Goal: Information Seeking & Learning: Learn about a topic

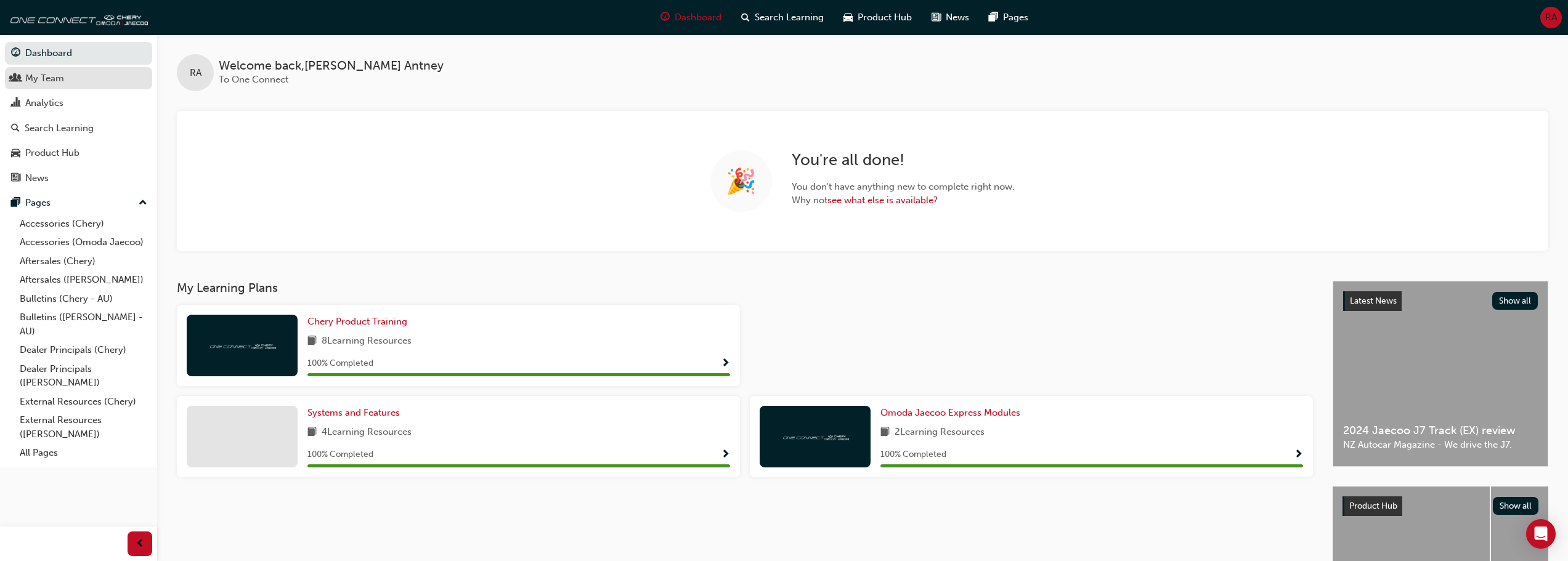
click at [37, 73] on div "My Team" at bounding box center [45, 78] width 39 height 14
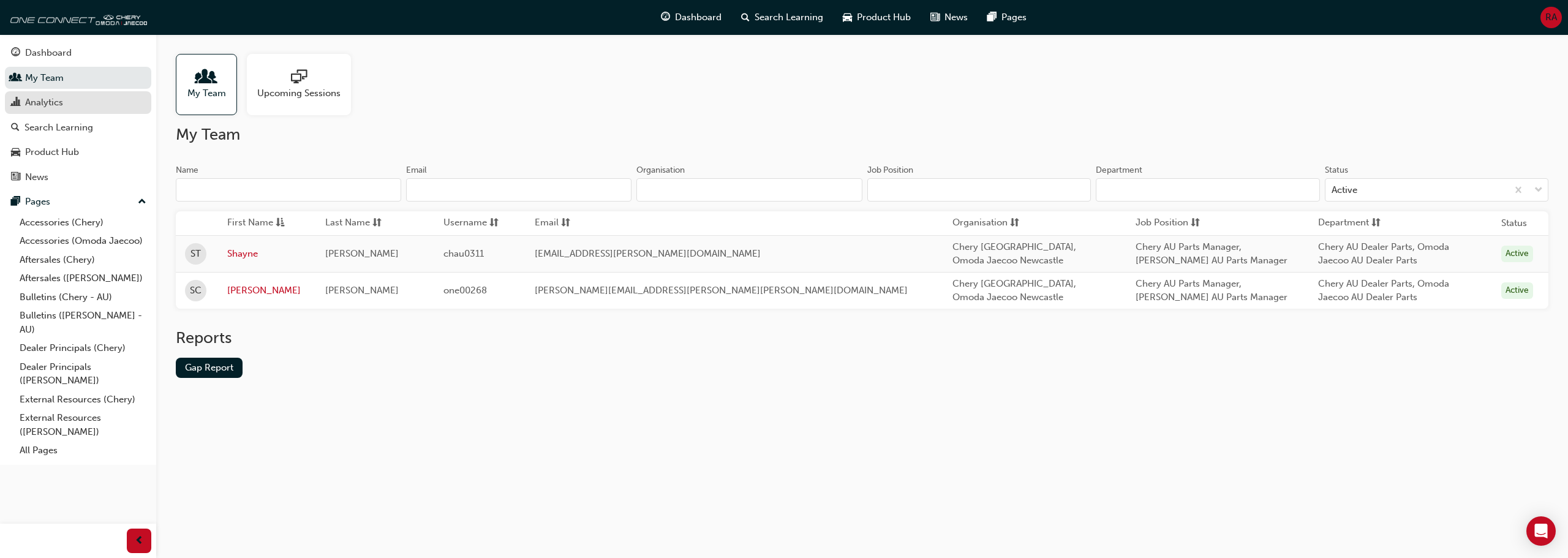
click at [70, 106] on div "Analytics" at bounding box center [77, 102] width 134 height 15
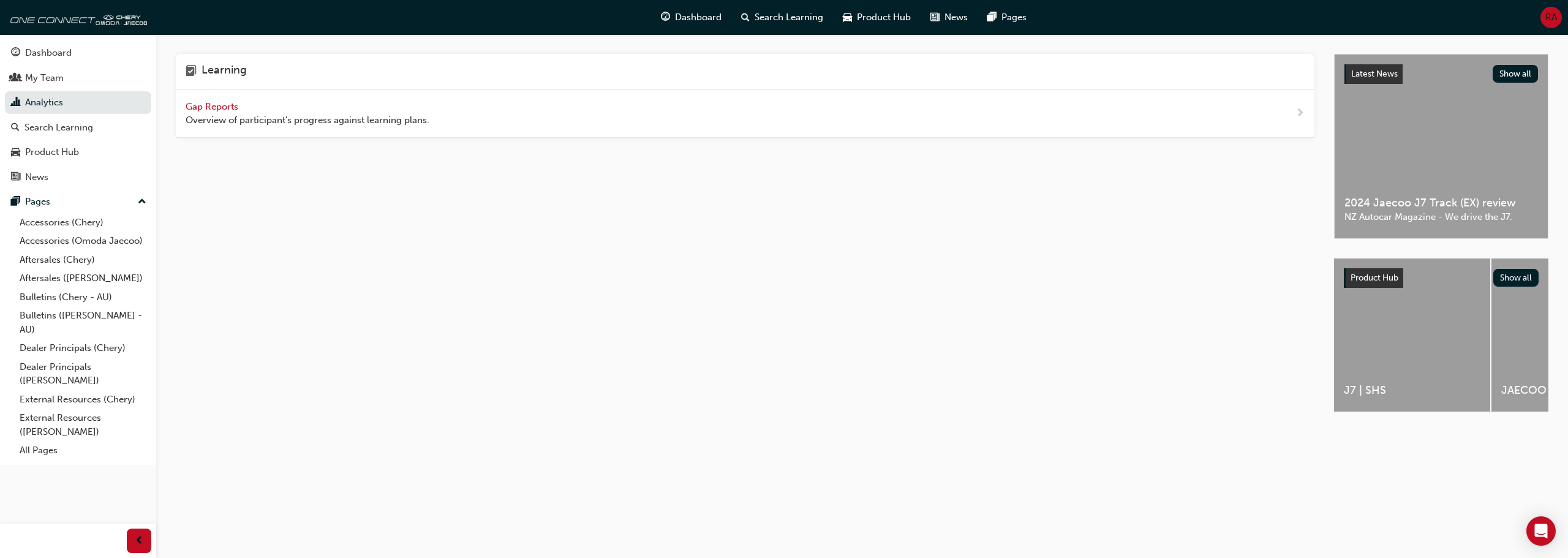
click at [227, 107] on span "Gap Reports" at bounding box center [213, 106] width 55 height 11
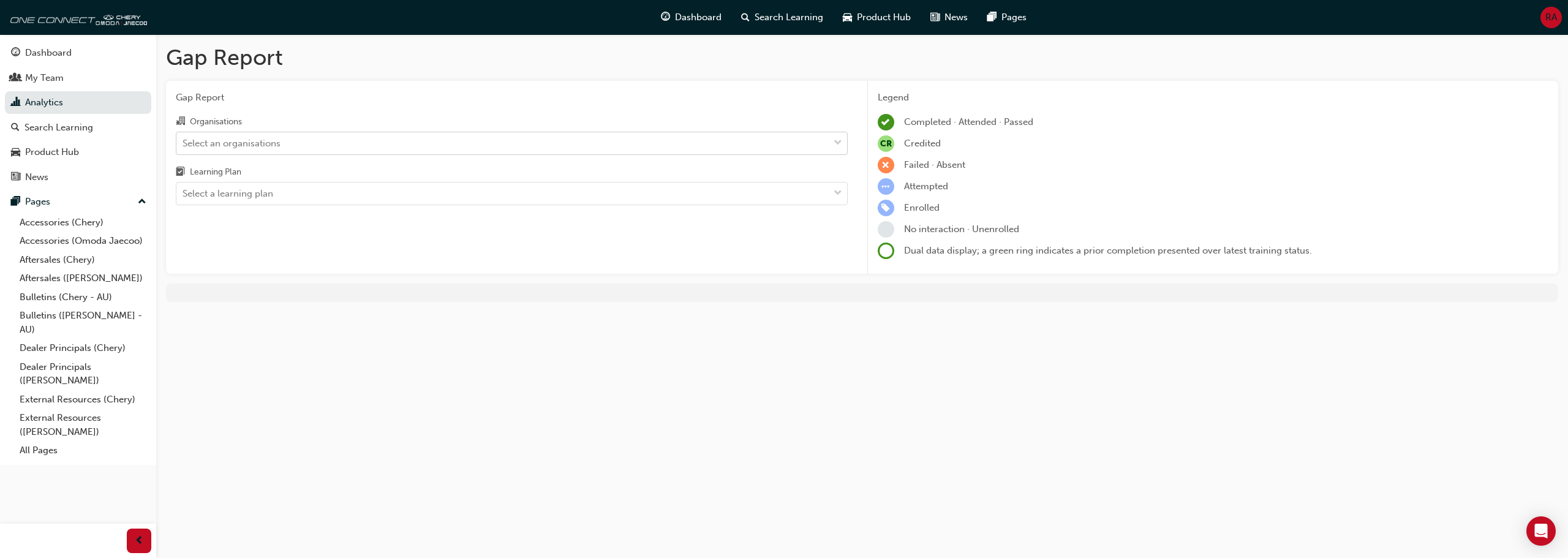
click at [445, 145] on div "Select an organisations" at bounding box center [503, 143] width 653 height 21
click at [184, 145] on input "Organisations Select an organisations" at bounding box center [183, 143] width 1 height 11
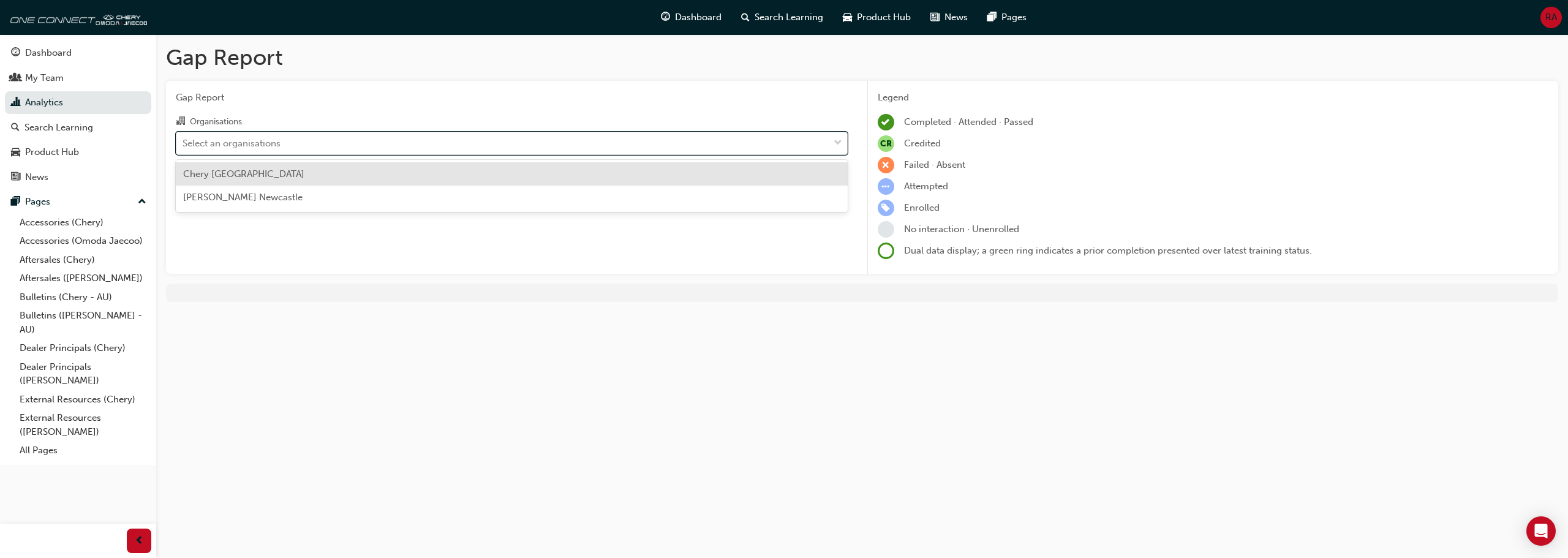
click at [445, 145] on div "Select an organisations" at bounding box center [503, 143] width 653 height 21
click at [184, 145] on input "Organisations option Chery Newcastle North focused, 1 of 2. 2 results available…" at bounding box center [183, 143] width 1 height 11
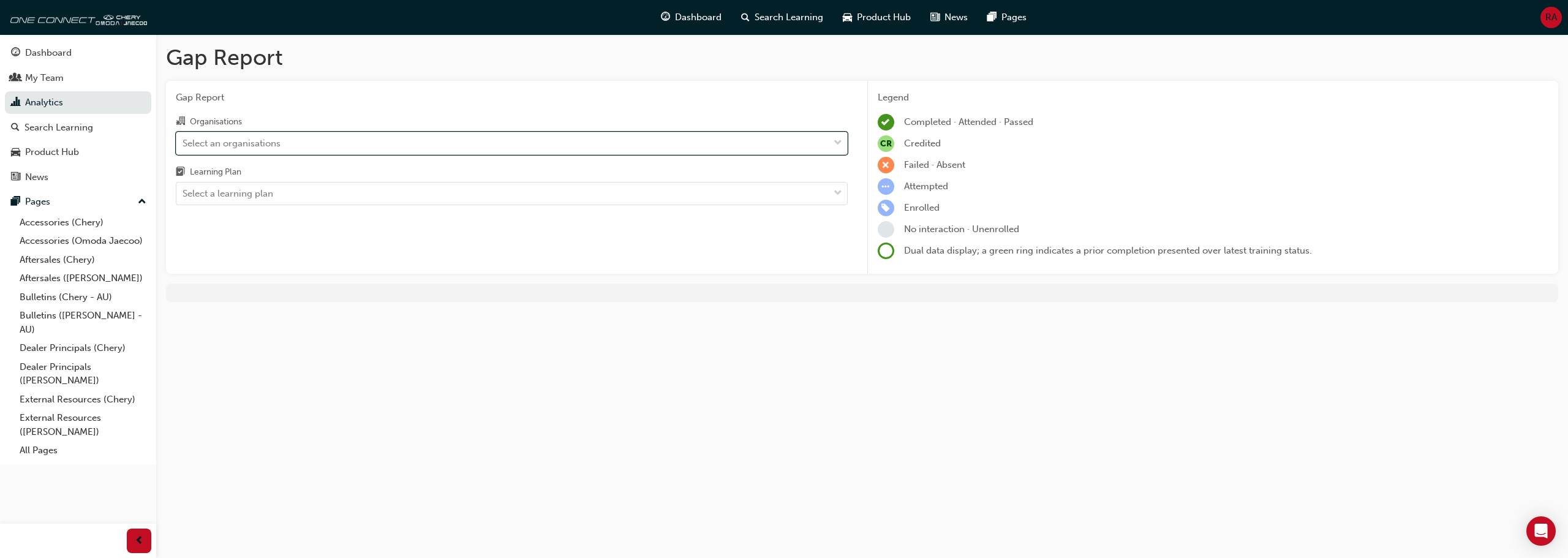
click at [445, 145] on div "Select an organisations" at bounding box center [503, 143] width 653 height 21
click at [184, 145] on input "Organisations 0 results available. Select is focused ,type to refine list, pres…" at bounding box center [183, 143] width 1 height 11
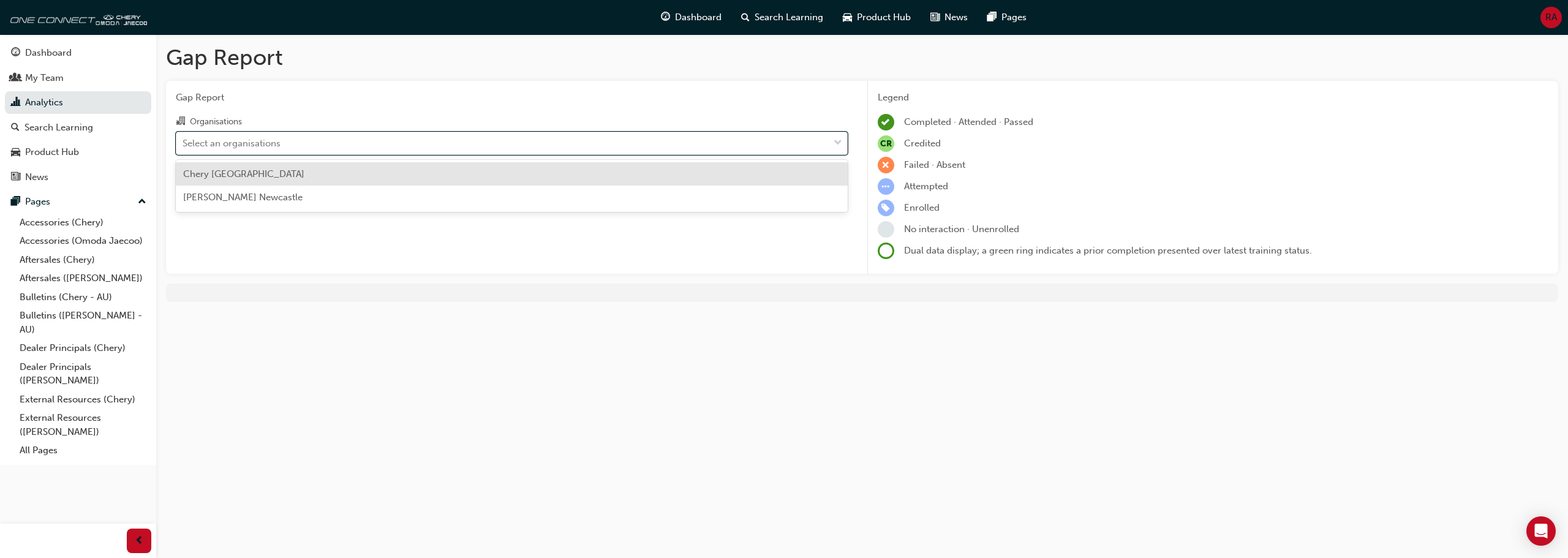
click at [357, 180] on div "Chery [GEOGRAPHIC_DATA]" at bounding box center [512, 174] width 672 height 24
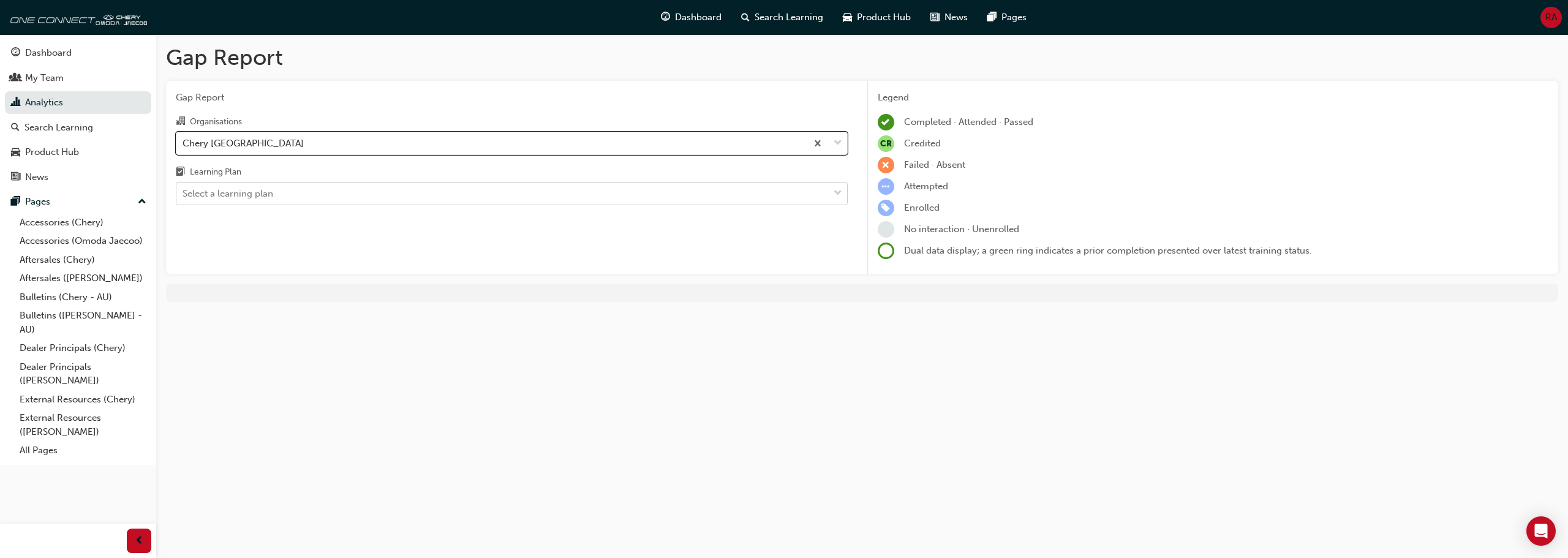
click at [343, 197] on div "Select a learning plan" at bounding box center [503, 194] width 653 height 21
click at [184, 197] on input "Learning Plan Select a learning plan" at bounding box center [183, 193] width 1 height 11
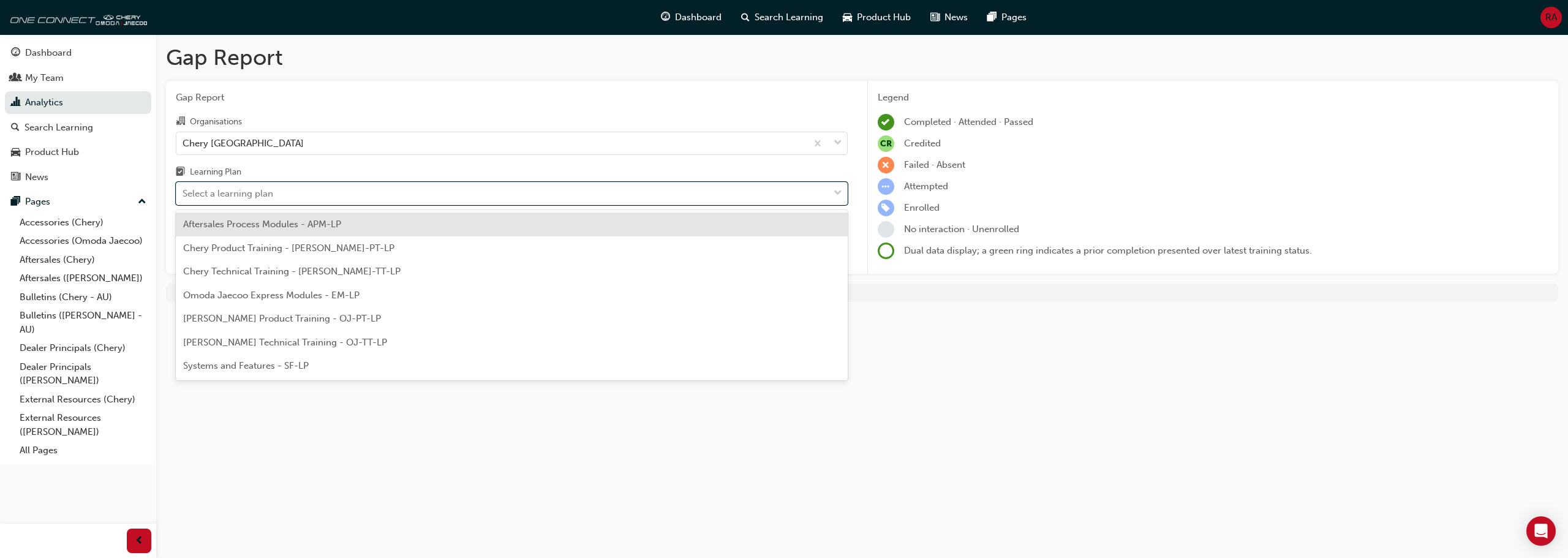
click at [308, 232] on div "Aftersales Process Modules - APM-LP" at bounding box center [512, 224] width 672 height 24
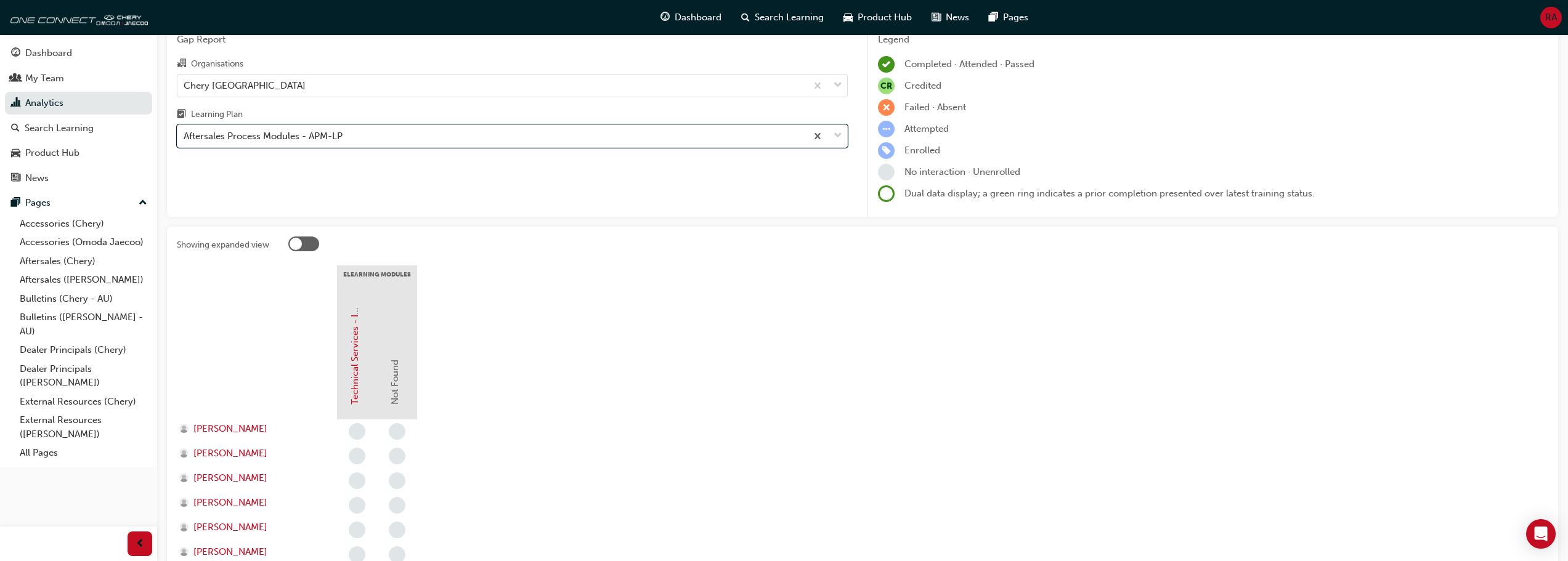
scroll to position [57, 0]
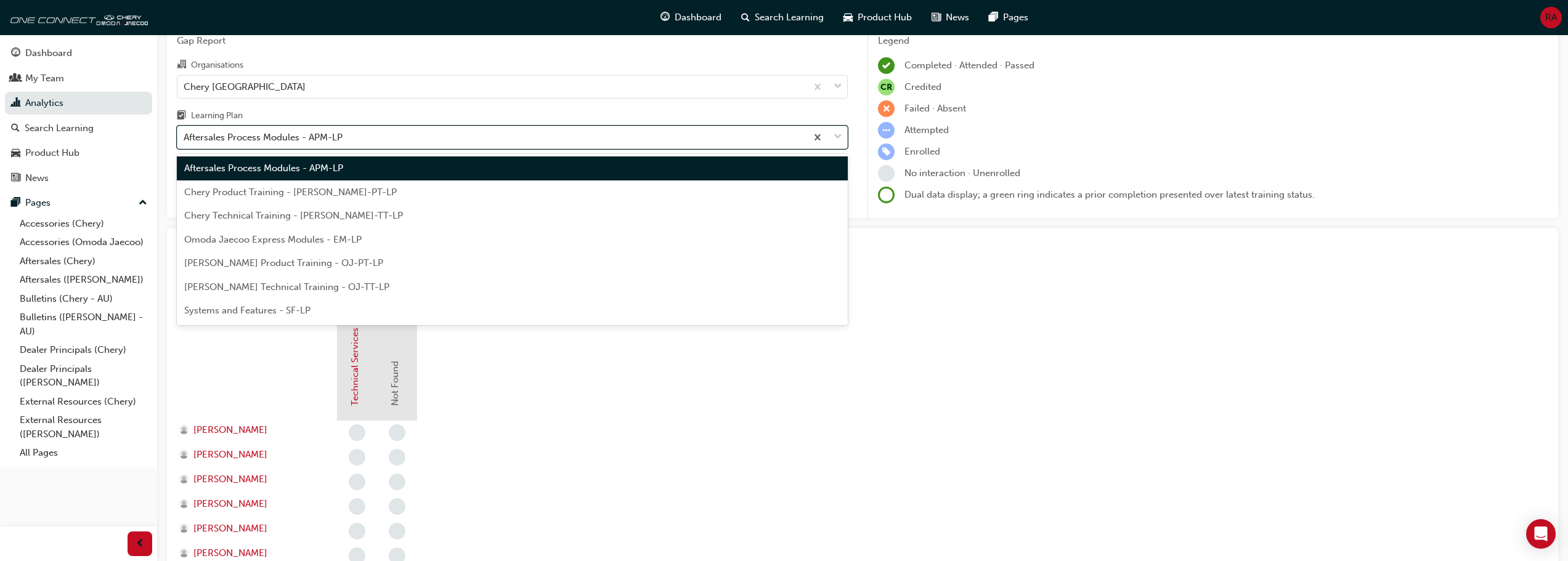
click at [450, 127] on div "Aftersales Process Modules - APM-LP" at bounding box center [491, 137] width 629 height 21
click at [185, 132] on input "Learning Plan option Aftersales Process Modules - APM-LP, selected. option Afte…" at bounding box center [184, 137] width 1 height 11
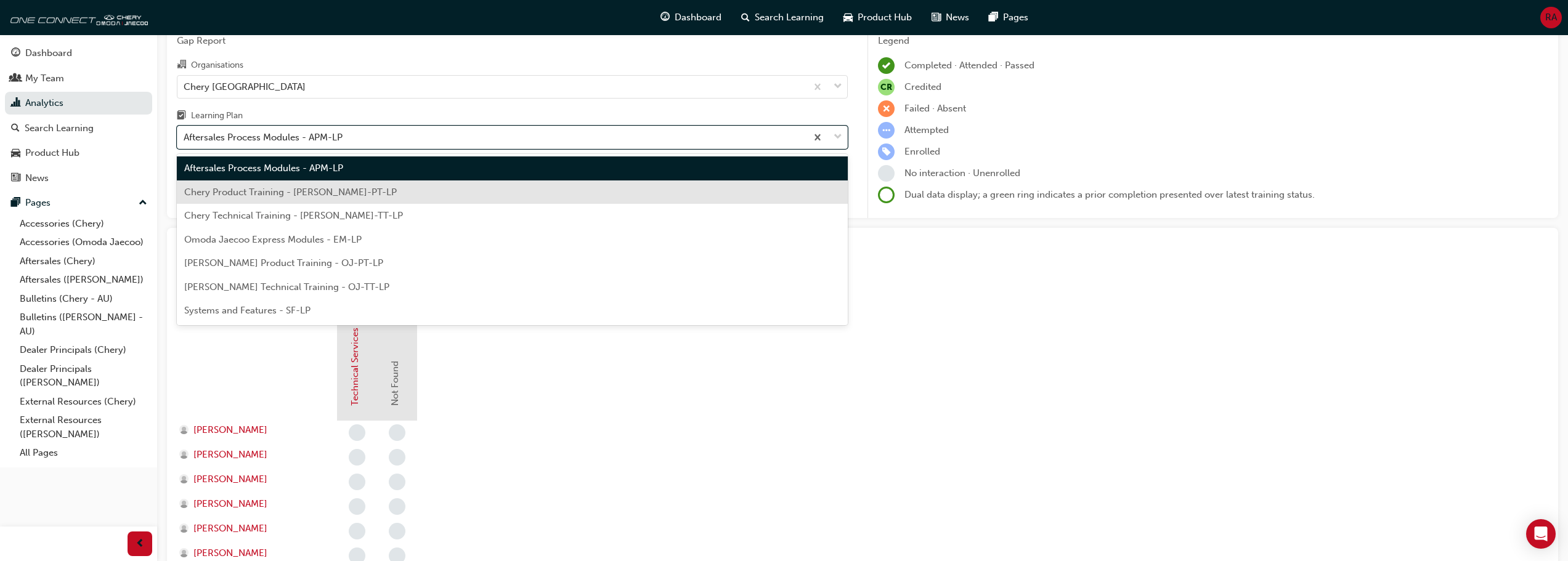
click at [330, 195] on span "Chery Product Training - [PERSON_NAME]-PT-LP" at bounding box center [291, 192] width 212 height 11
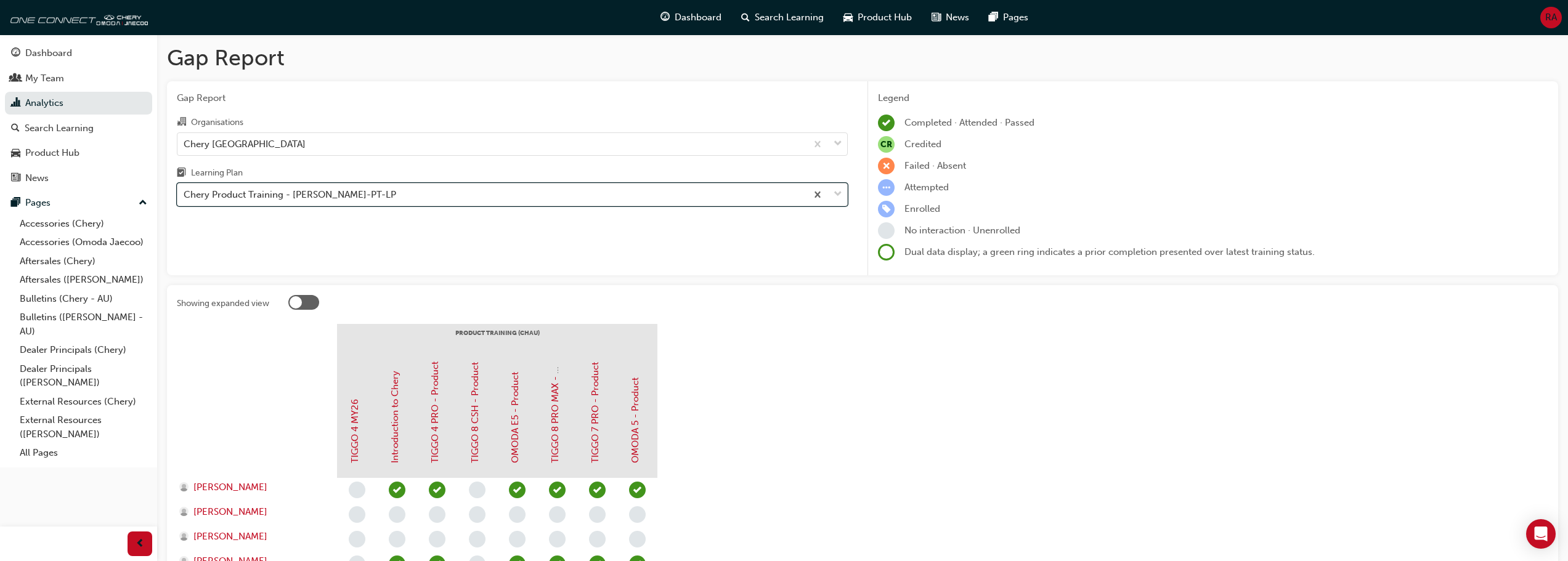
click at [294, 202] on div "Chery Product Training - [PERSON_NAME]-PT-LP" at bounding box center [290, 195] width 212 height 14
click at [185, 200] on input "Learning Plan option Chery Product Training - [PERSON_NAME]-PT-LP, selected. 0 …" at bounding box center [184, 194] width 1 height 11
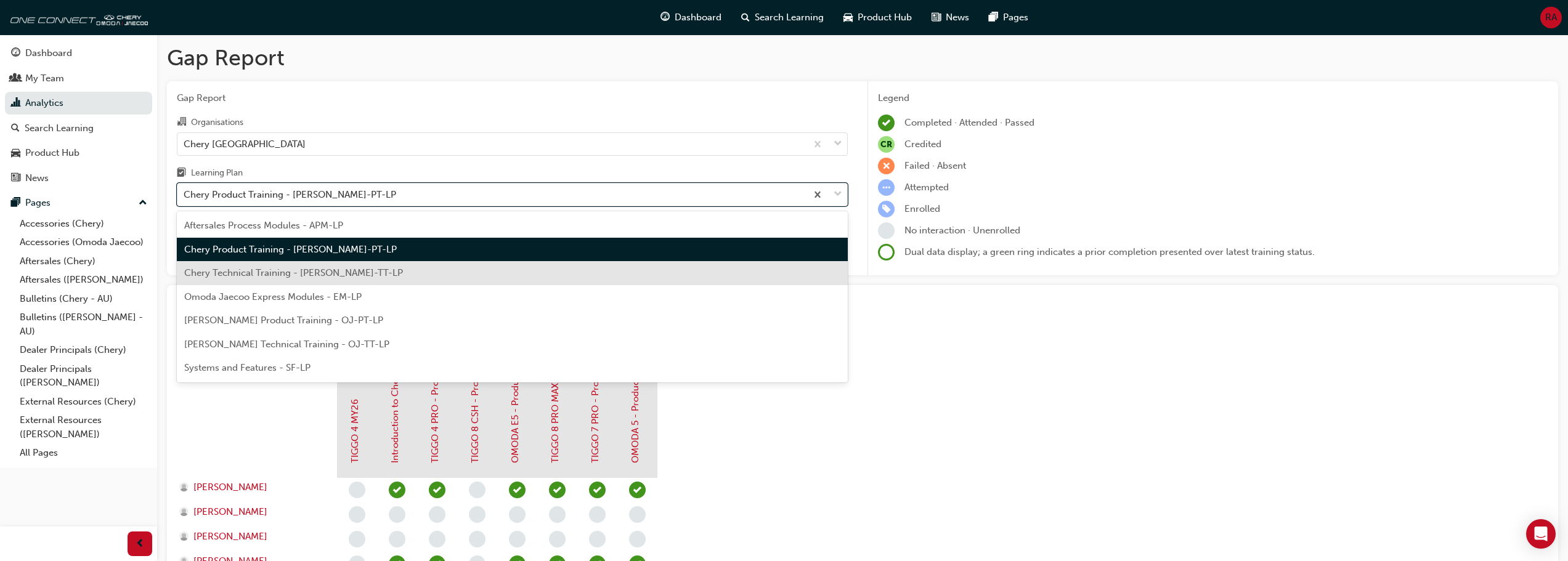
click at [265, 284] on div "Chery Technical Training - [PERSON_NAME]-TT-LP" at bounding box center [512, 273] width 671 height 24
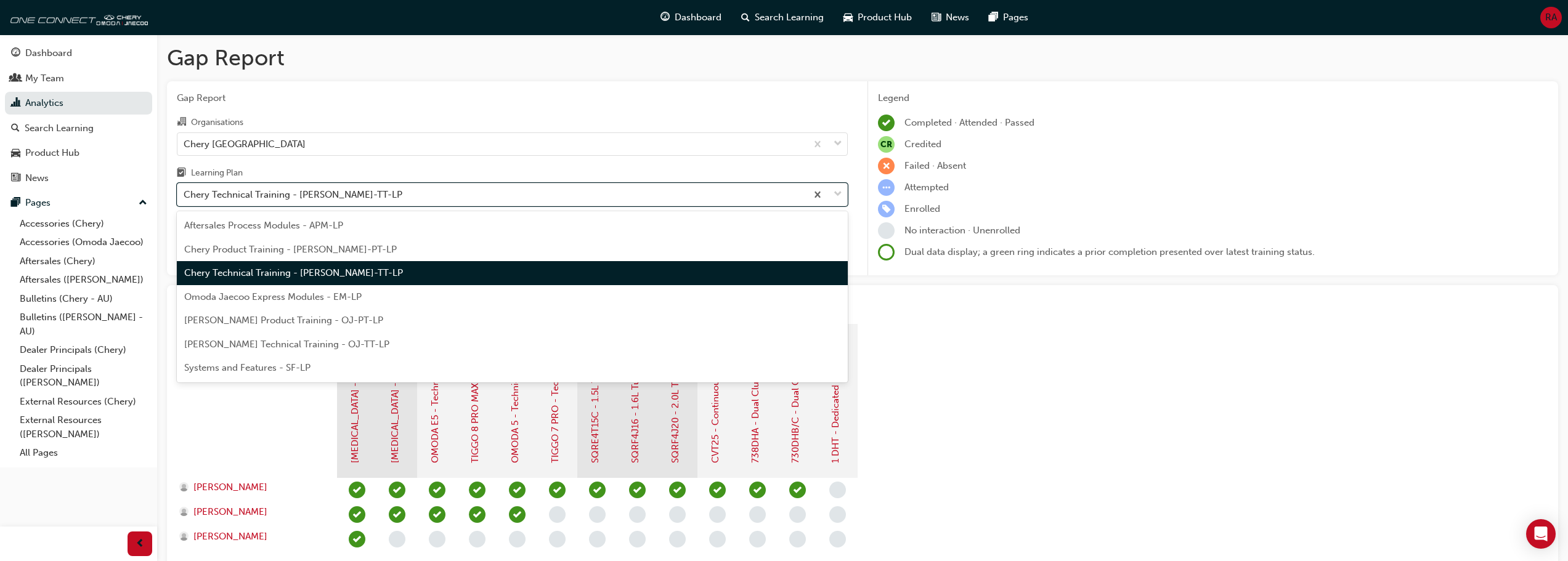
drag, startPoint x: 334, startPoint y: 198, endPoint x: 334, endPoint y: 215, distance: 17.0
click at [334, 198] on div "Chery Technical Training - [PERSON_NAME]-TT-LP" at bounding box center [293, 195] width 219 height 14
click at [185, 198] on input "Learning Plan option Chery Technical Training - [PERSON_NAME]-TT-LP, selected. …" at bounding box center [184, 194] width 1 height 11
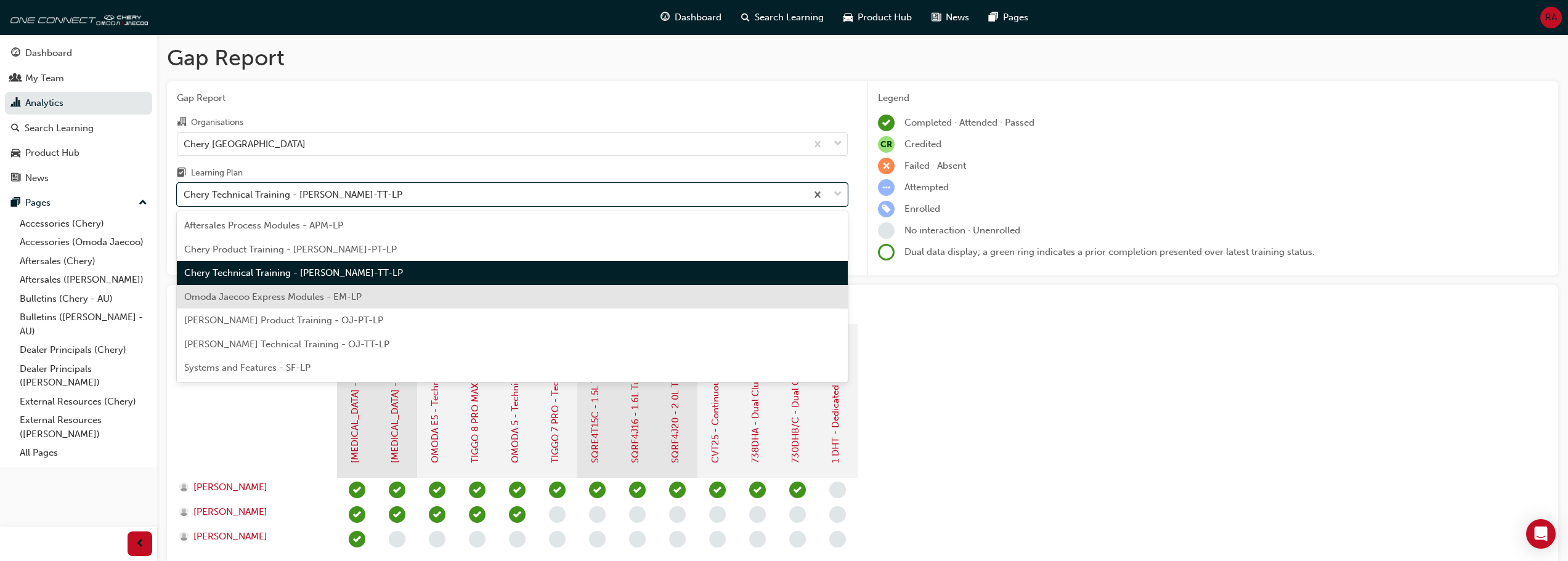
click at [295, 296] on span "Omoda Jaecoo Express Modules - EM-LP" at bounding box center [273, 297] width 177 height 11
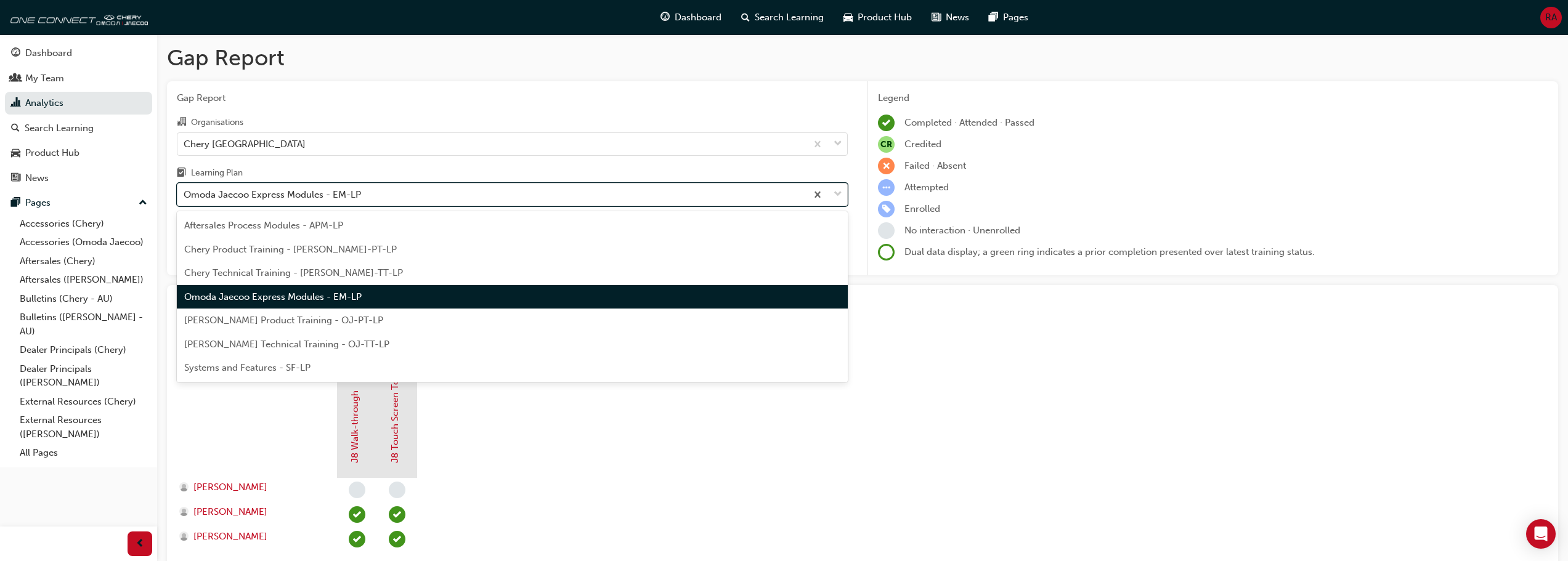
click at [327, 200] on div "Omoda Jaecoo Express Modules - EM-LP" at bounding box center [272, 195] width 177 height 14
click at [185, 200] on input "Learning Plan option Omoda Jaecoo Express Modules - EM-LP, selected. option Omo…" at bounding box center [184, 194] width 1 height 11
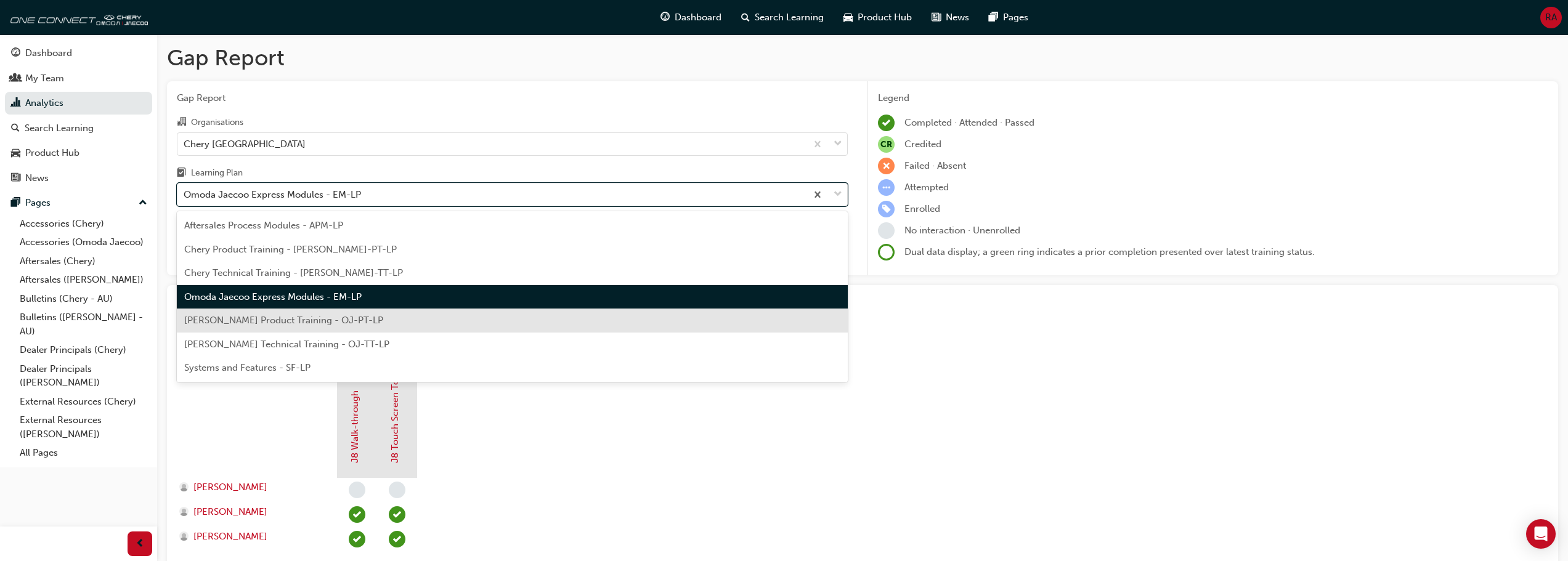
click at [308, 320] on span "[PERSON_NAME] Product Training - OJ-PT-LP" at bounding box center [284, 320] width 199 height 11
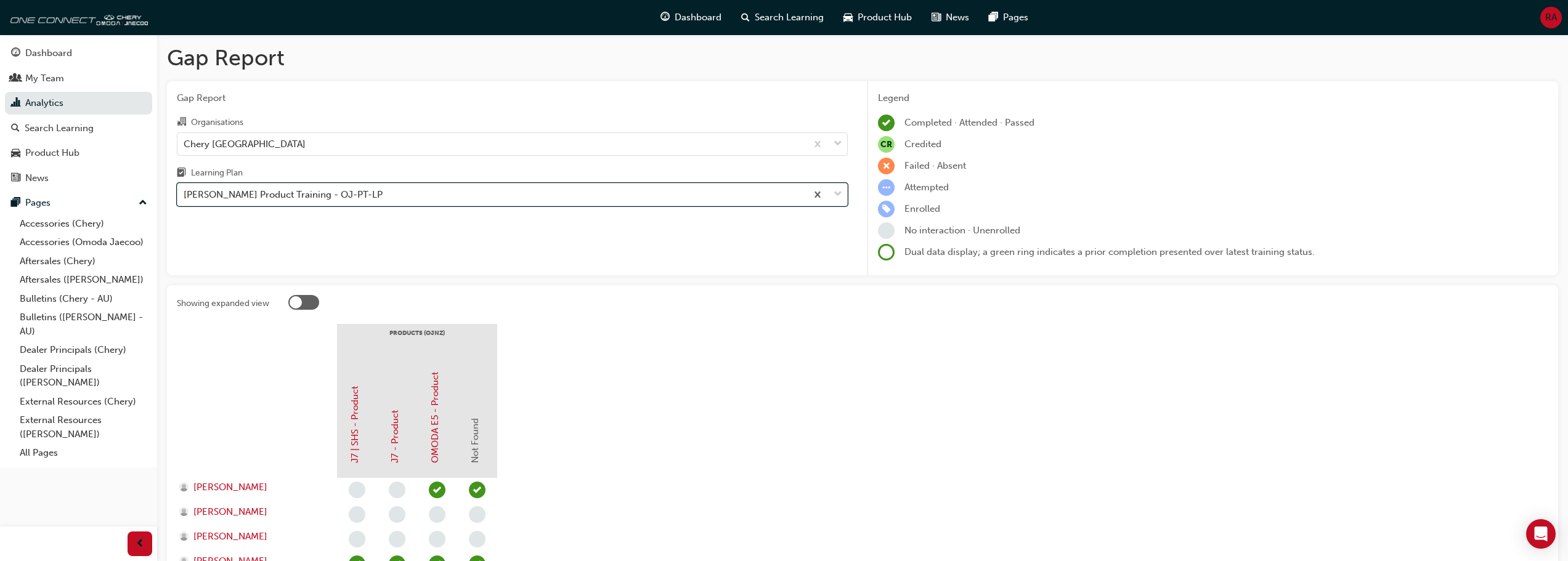
click at [439, 196] on div "[PERSON_NAME] Product Training - OJ-PT-LP" at bounding box center [491, 195] width 629 height 21
click at [185, 196] on input "Learning Plan option [PERSON_NAME] Product Training - OJ-PT-LP, selected. 0 res…" at bounding box center [184, 194] width 1 height 11
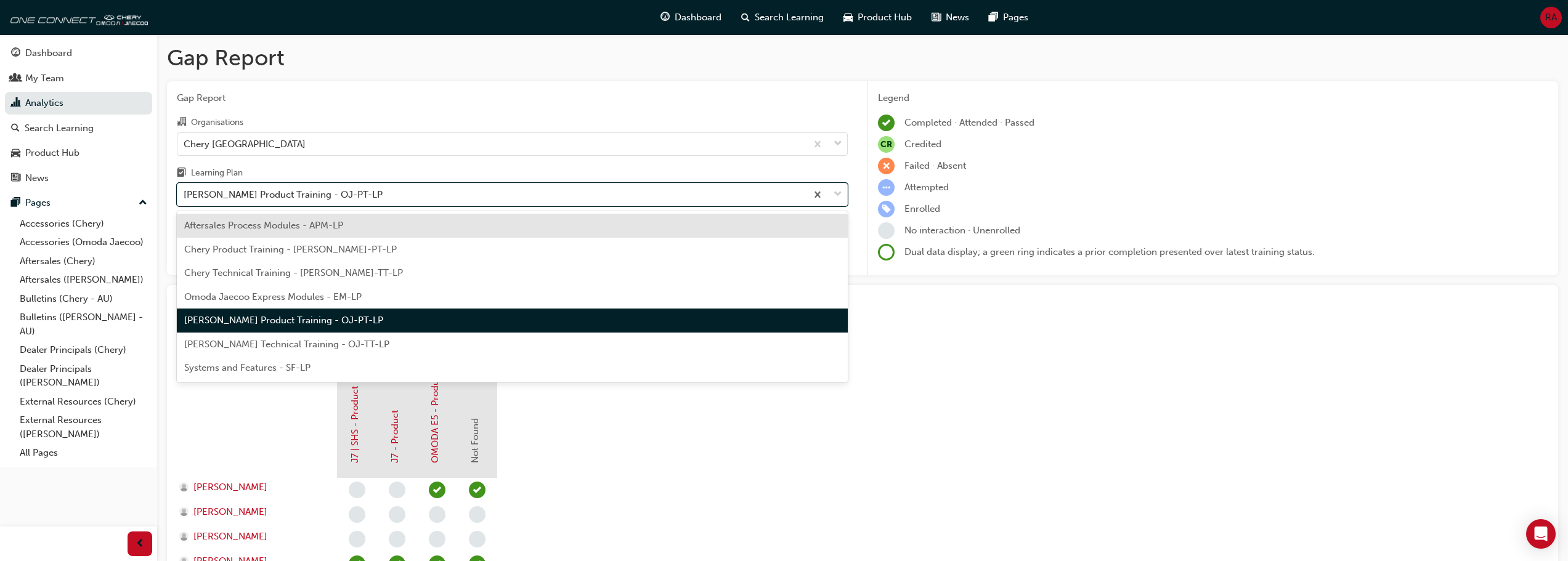
click at [300, 348] on span "[PERSON_NAME] Technical Training - OJ-TT-LP" at bounding box center [287, 344] width 205 height 11
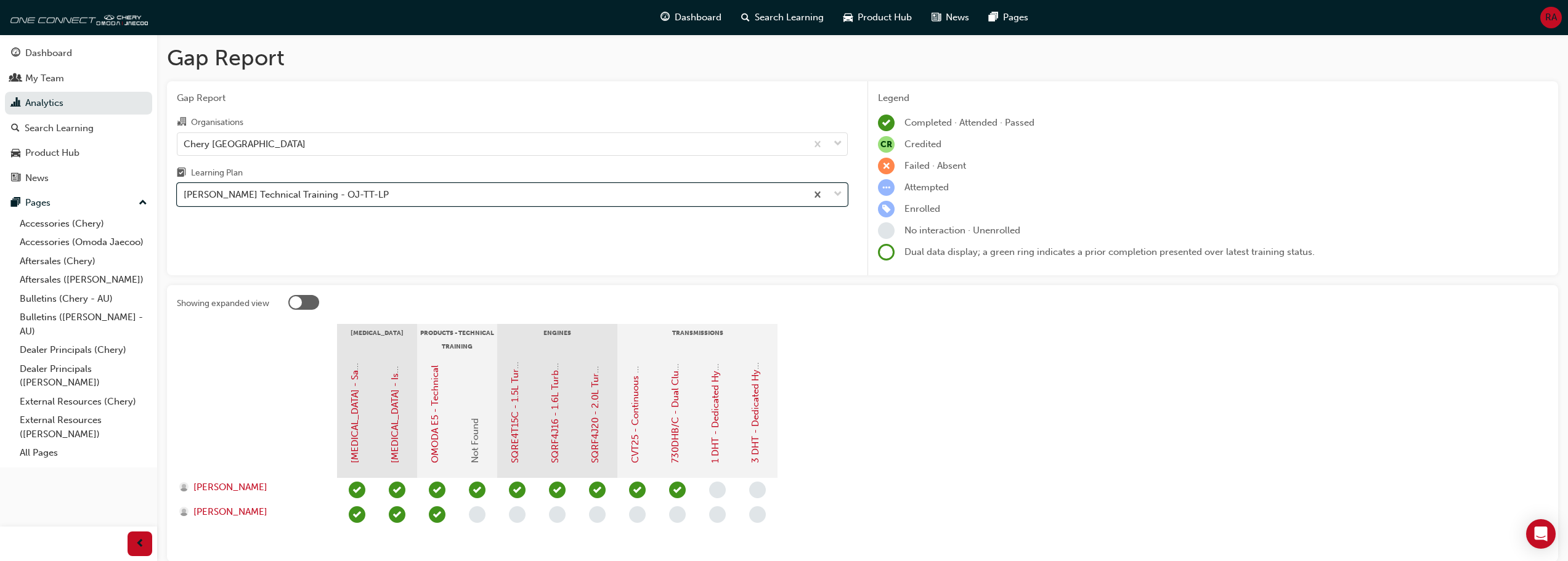
scroll to position [62, 0]
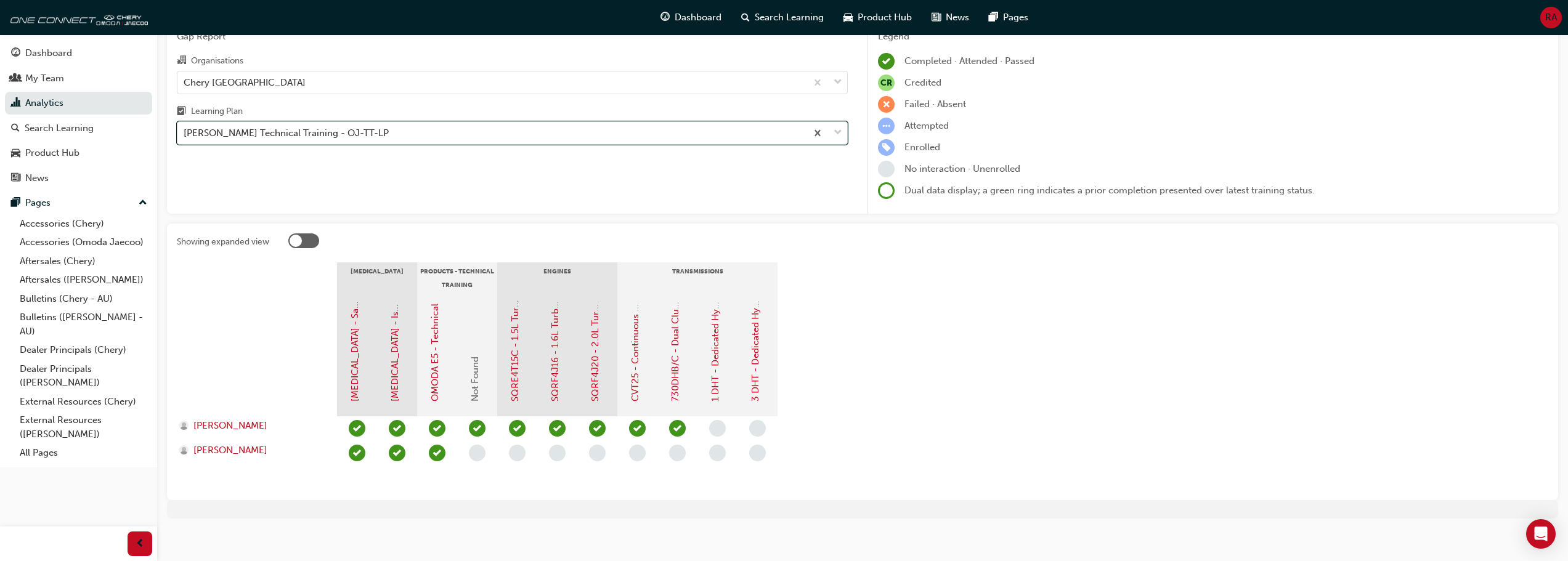
click at [461, 128] on div "[PERSON_NAME] Technical Training - OJ-TT-LP" at bounding box center [491, 133] width 629 height 21
click at [185, 128] on input "Learning Plan option Omoda Jaecoo Technical Training - OJ-TT-LP, selected. 0 re…" at bounding box center [184, 133] width 1 height 11
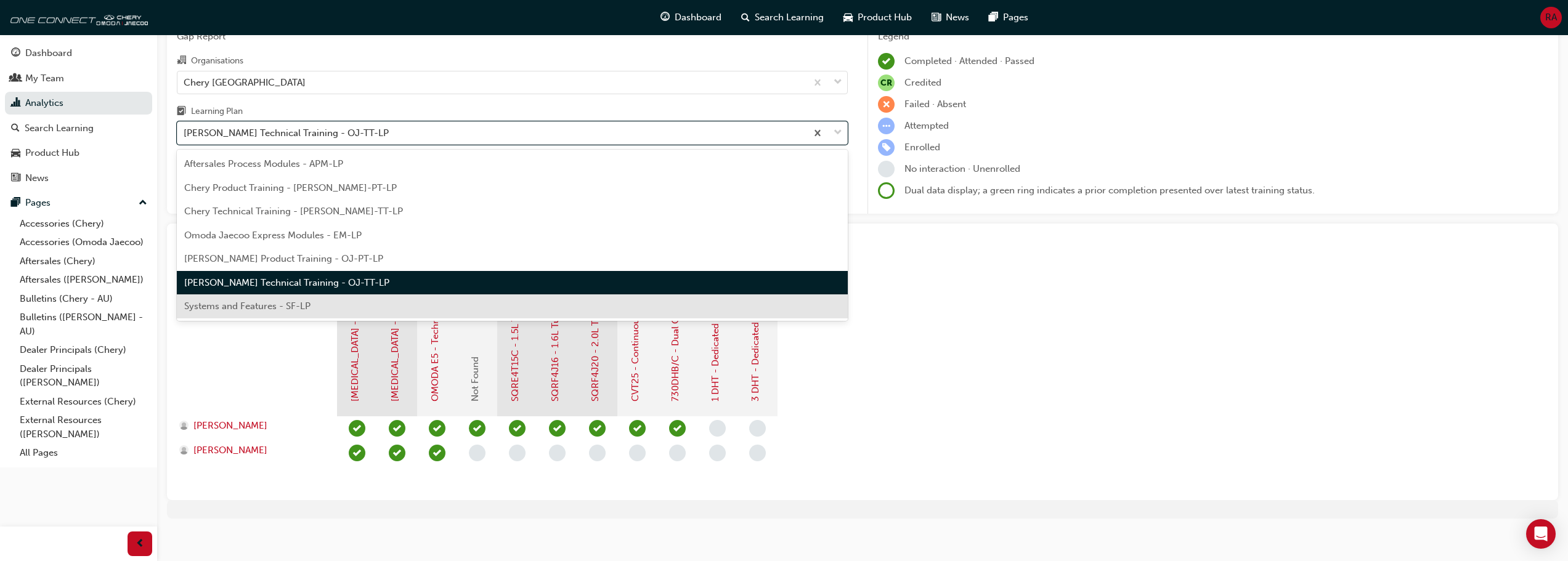
click at [343, 305] on div "Systems and Features - SF-LP" at bounding box center [512, 306] width 671 height 24
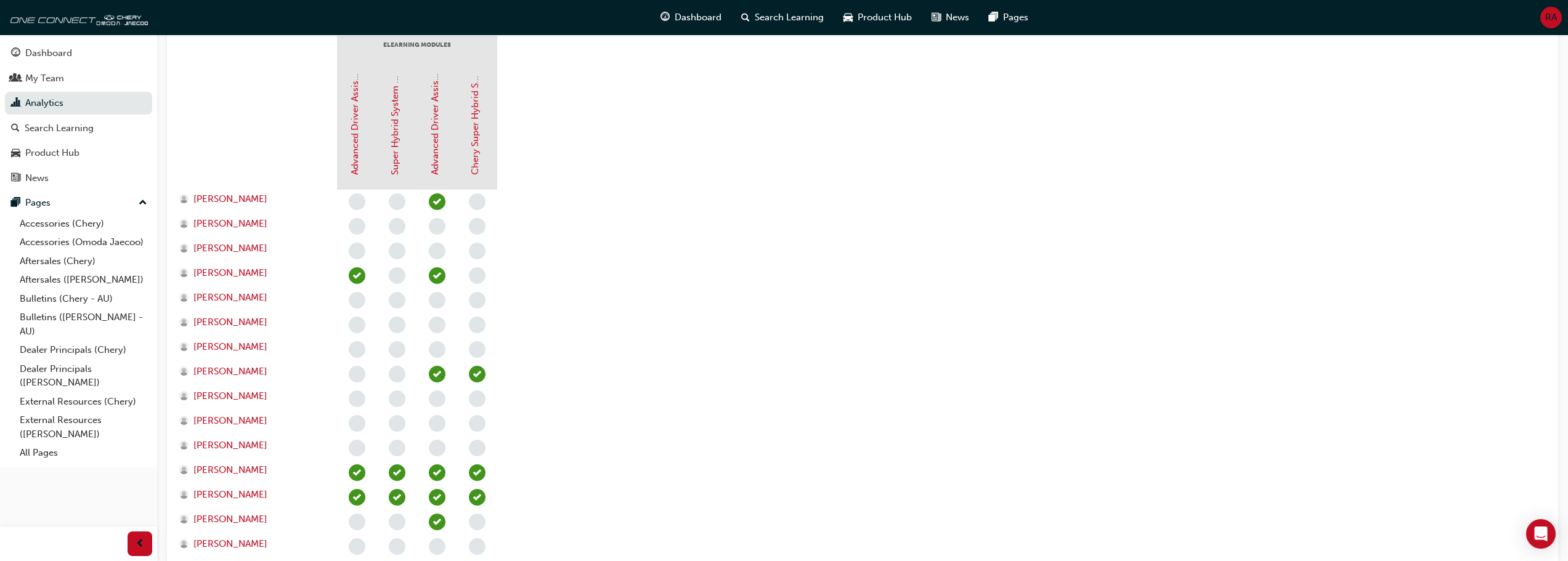
scroll to position [308, 0]
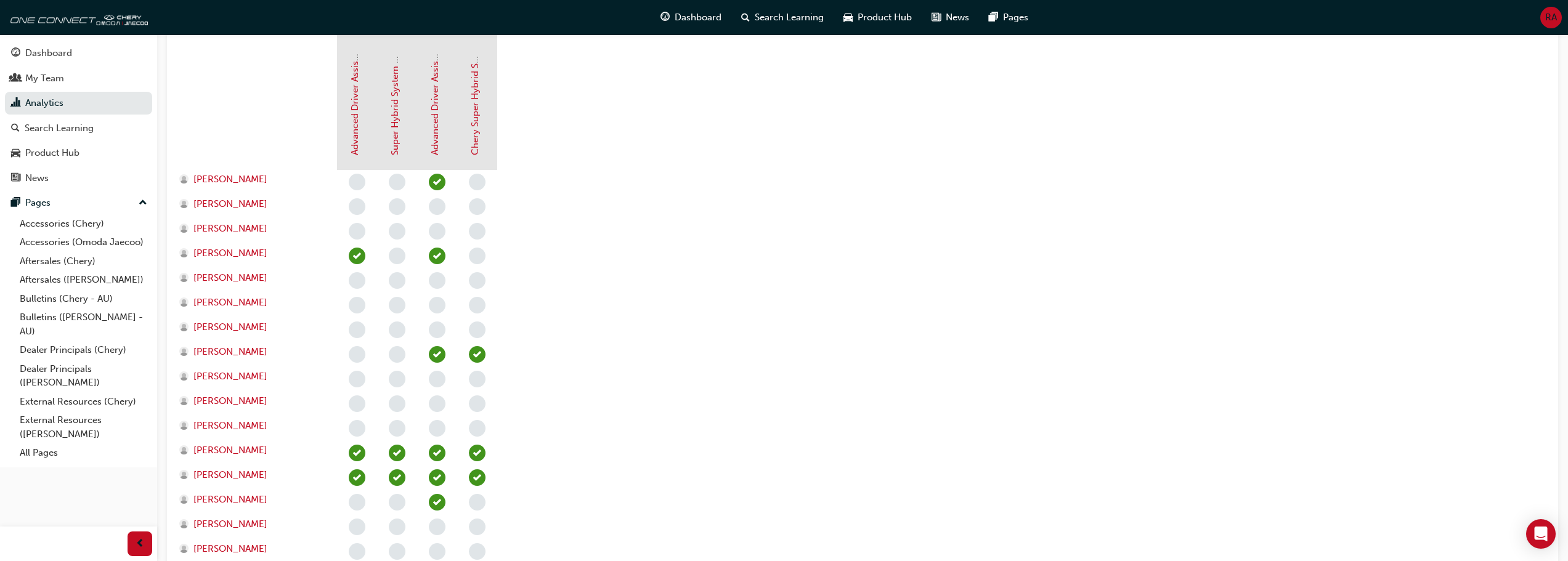
drag, startPoint x: 335, startPoint y: 340, endPoint x: 399, endPoint y: 352, distance: 65.1
click at [399, 352] on div at bounding box center [437, 392] width 201 height 443
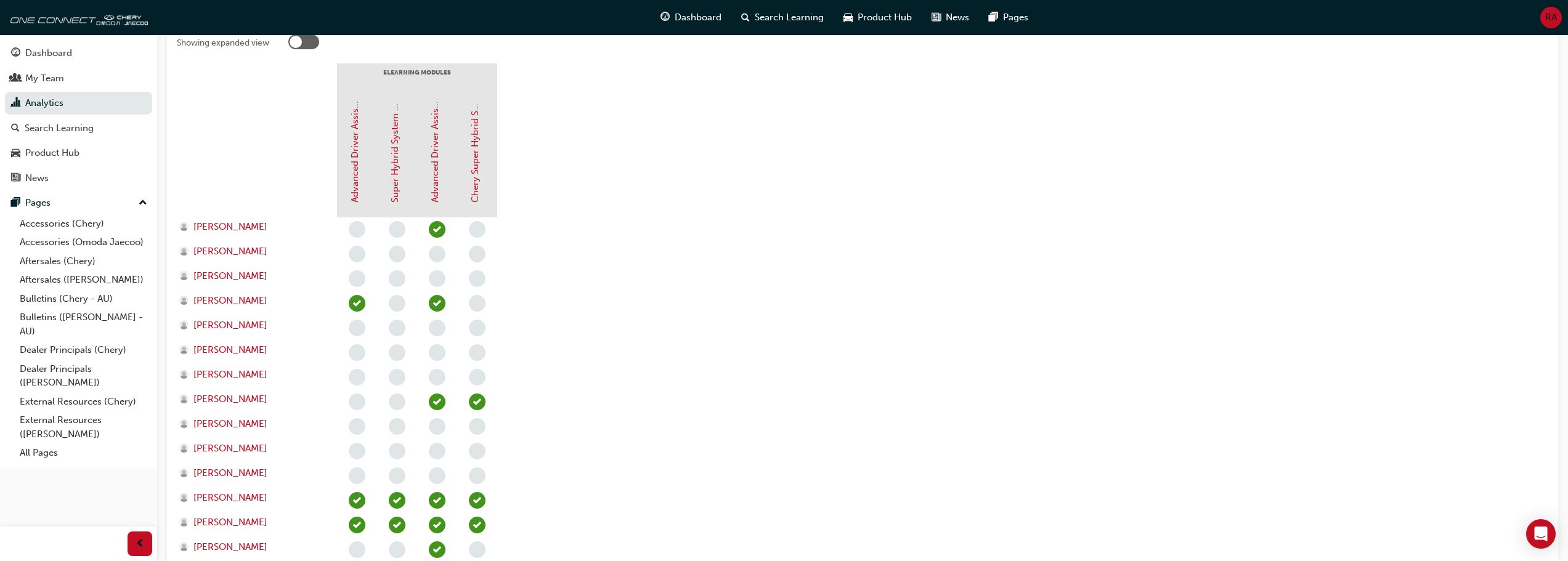
scroll to position [123, 0]
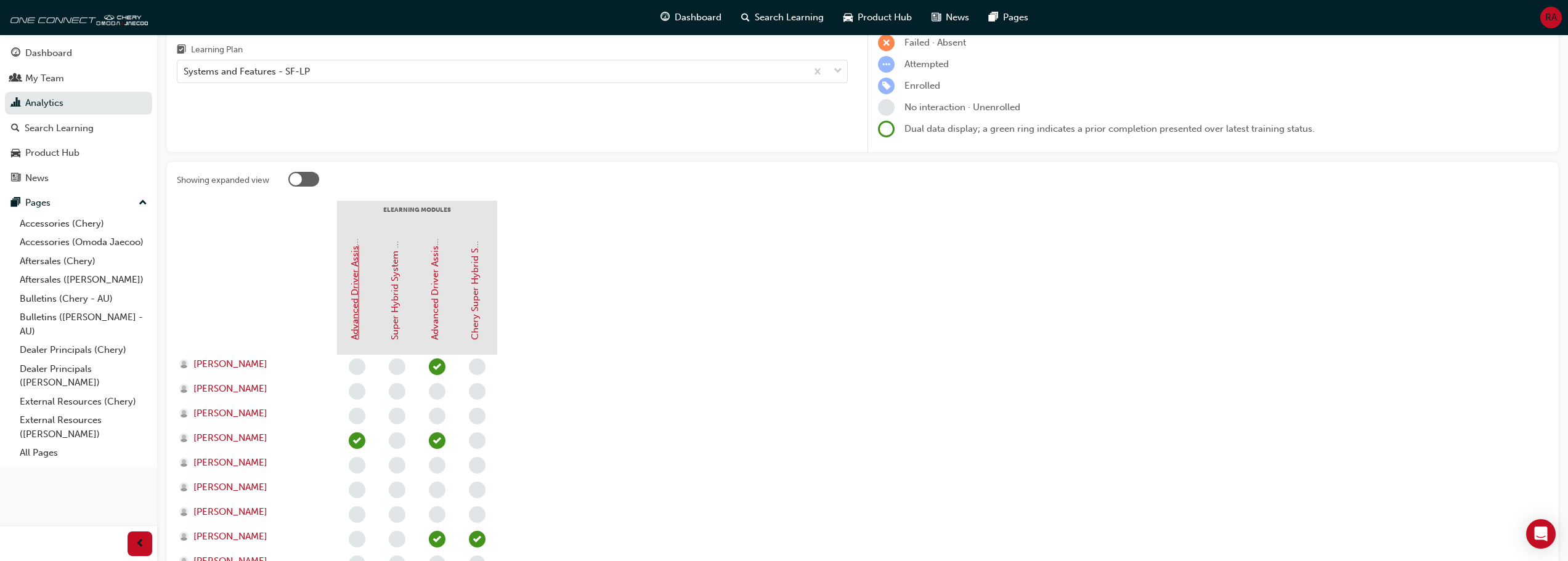
click at [351, 287] on link "Advanced Driver Assist Systems (ADAS) - [PERSON_NAME]" at bounding box center [355, 216] width 11 height 250
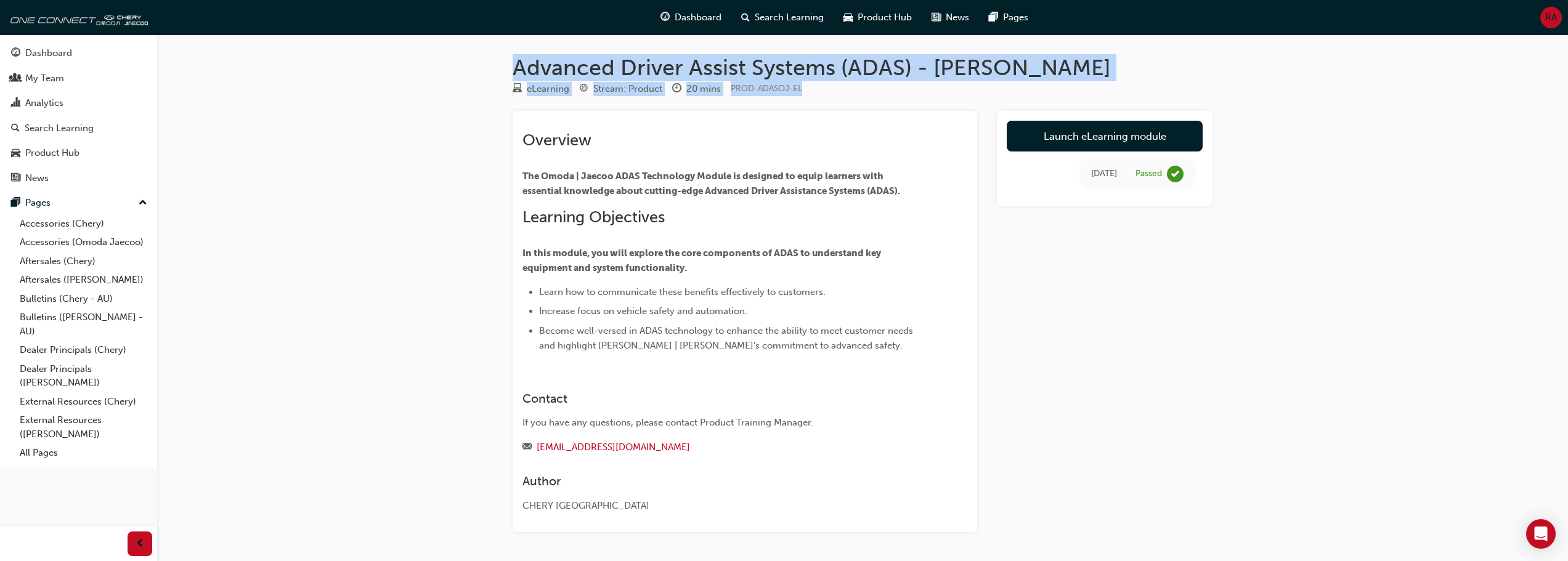
drag, startPoint x: 1151, startPoint y: 80, endPoint x: 467, endPoint y: 61, distance: 684.3
click at [467, 61] on div "Advanced Driver Assist Systems (ADAS) - Omoda Jaecoo eLearning Stream: Product …" at bounding box center [784, 301] width 1568 height 603
click at [782, 91] on span "PROD-ADASOJ-EL" at bounding box center [766, 88] width 71 height 11
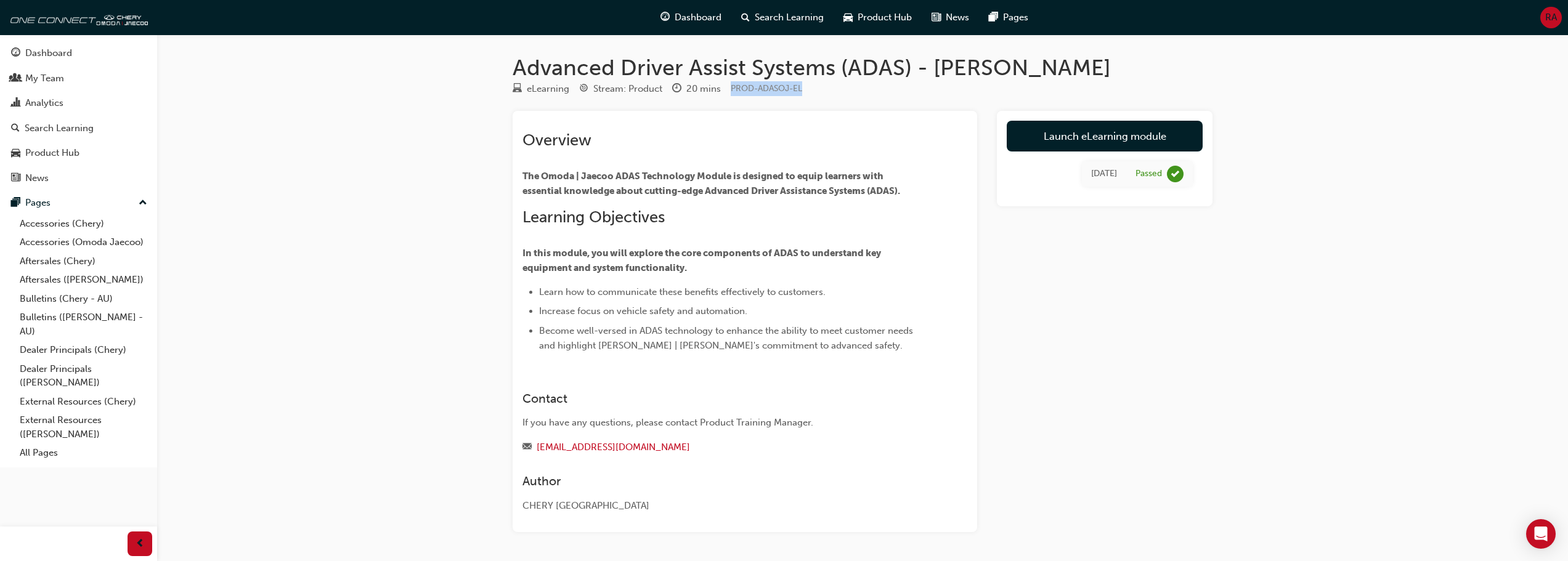
drag, startPoint x: 810, startPoint y: 87, endPoint x: 730, endPoint y: 88, distance: 80.0
click at [730, 88] on div "eLearning Stream: Product 20 mins PROD-ADASOJ-EL" at bounding box center [862, 91] width 700 height 21
copy span "PROD-ADASOJ-EL"
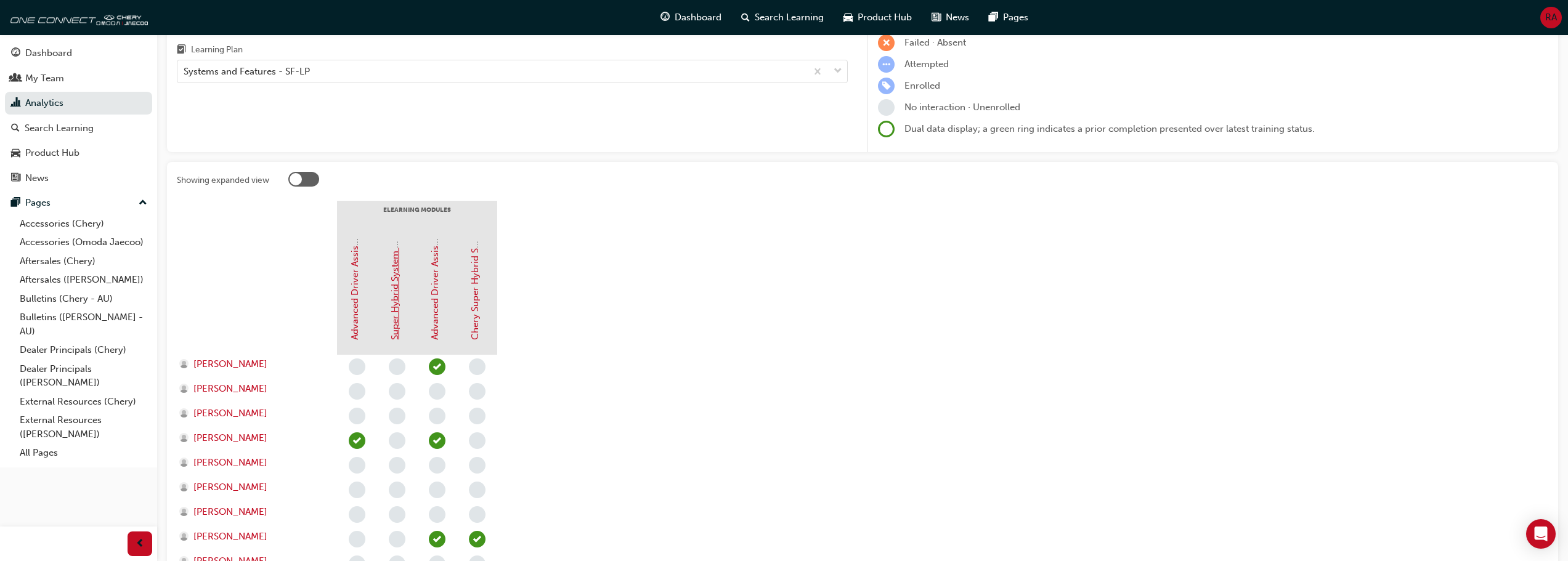
click at [394, 314] on link "Super Hybrid System (SHS)" at bounding box center [395, 283] width 11 height 114
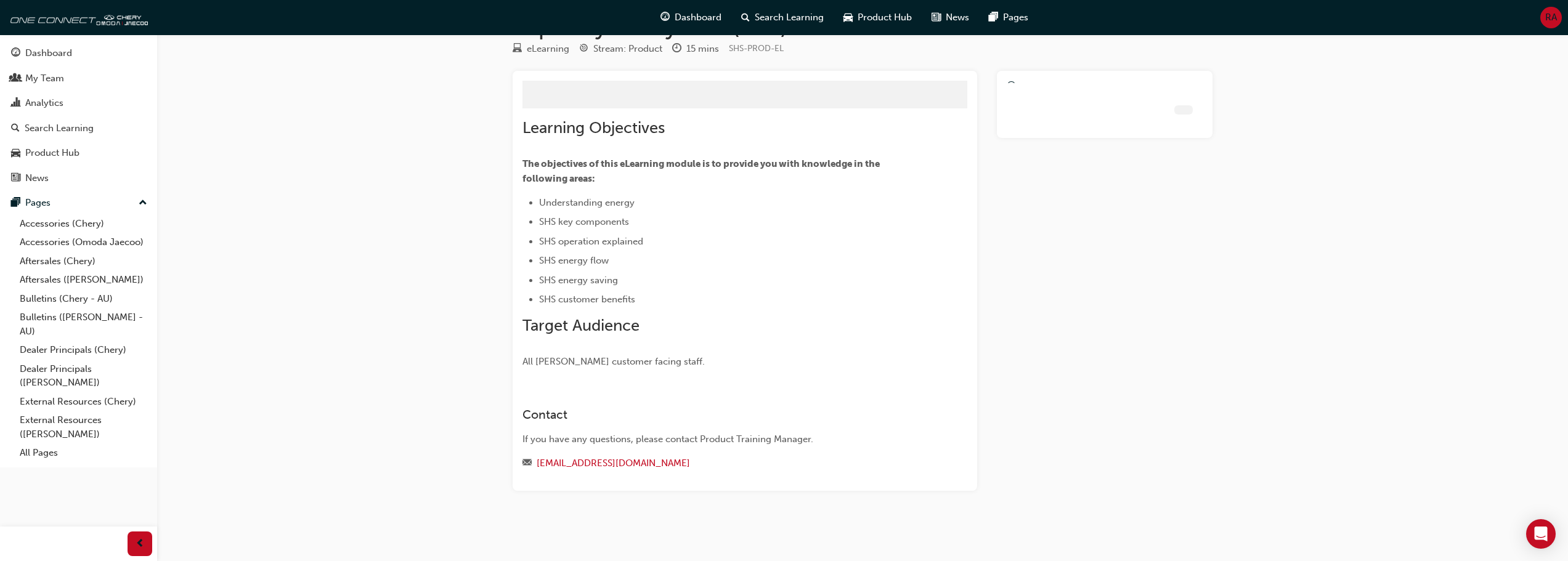
scroll to position [12, 0]
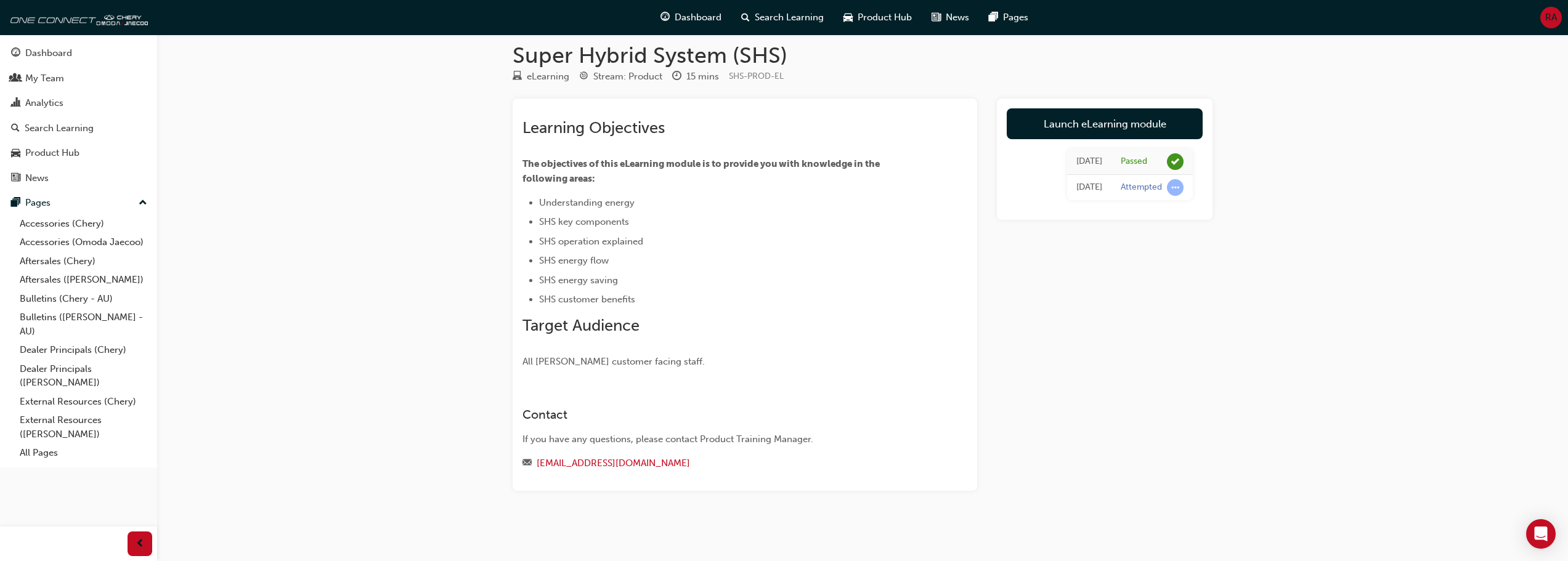
click at [758, 78] on span "SHS-PROD-EL" at bounding box center [755, 76] width 54 height 11
click at [791, 73] on div "eLearning Stream: Product 15 mins SHS-PROD-EL" at bounding box center [862, 78] width 700 height 21
drag, startPoint x: 792, startPoint y: 78, endPoint x: 722, endPoint y: 73, distance: 70.2
click at [722, 73] on div "eLearning Stream: Product 15 mins SHS-PROD-EL" at bounding box center [862, 78] width 700 height 21
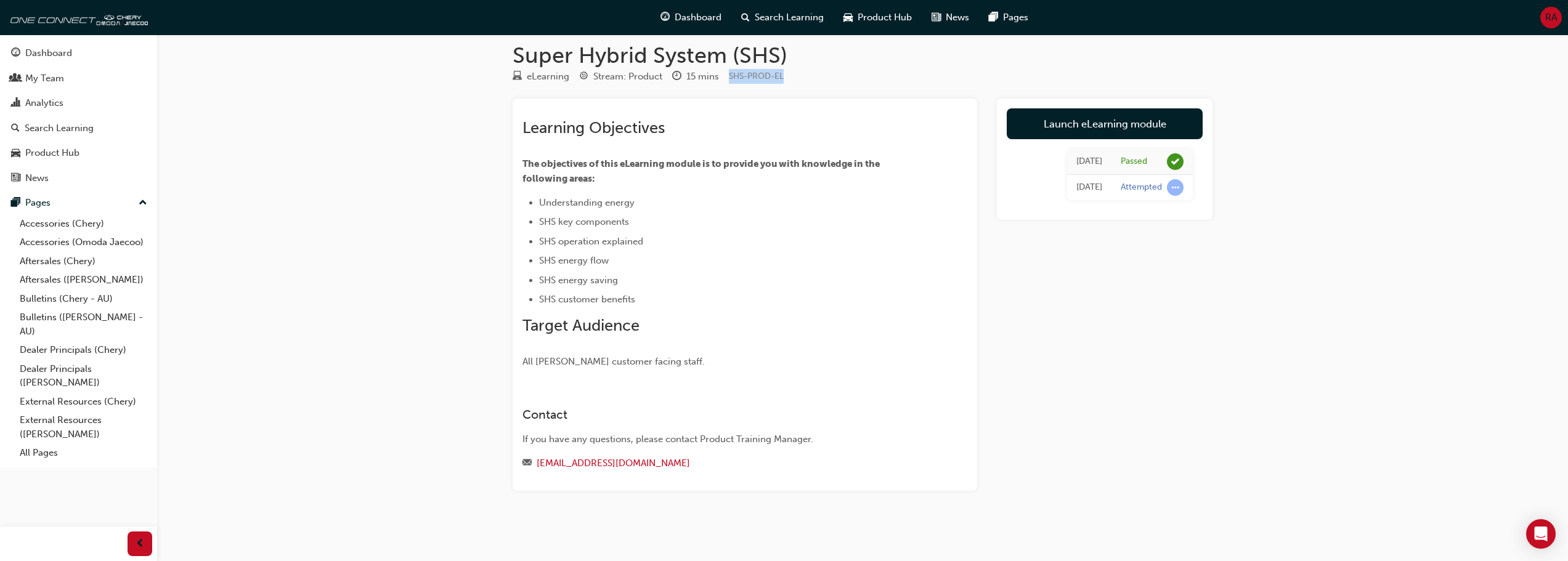
copy div "SHS-PROD-EL"
drag, startPoint x: 754, startPoint y: 84, endPoint x: 772, endPoint y: 90, distance: 19.0
click at [772, 88] on div "Super Hybrid System (SHS) eLearning Stream: Product 15 mins SHS-PROD-EL Learnin…" at bounding box center [862, 286] width 739 height 489
drag, startPoint x: 799, startPoint y: 77, endPoint x: 730, endPoint y: 82, distance: 69.2
click at [730, 82] on div "eLearning Stream: Product 15 mins SHS-PROD-EL" at bounding box center [862, 78] width 700 height 21
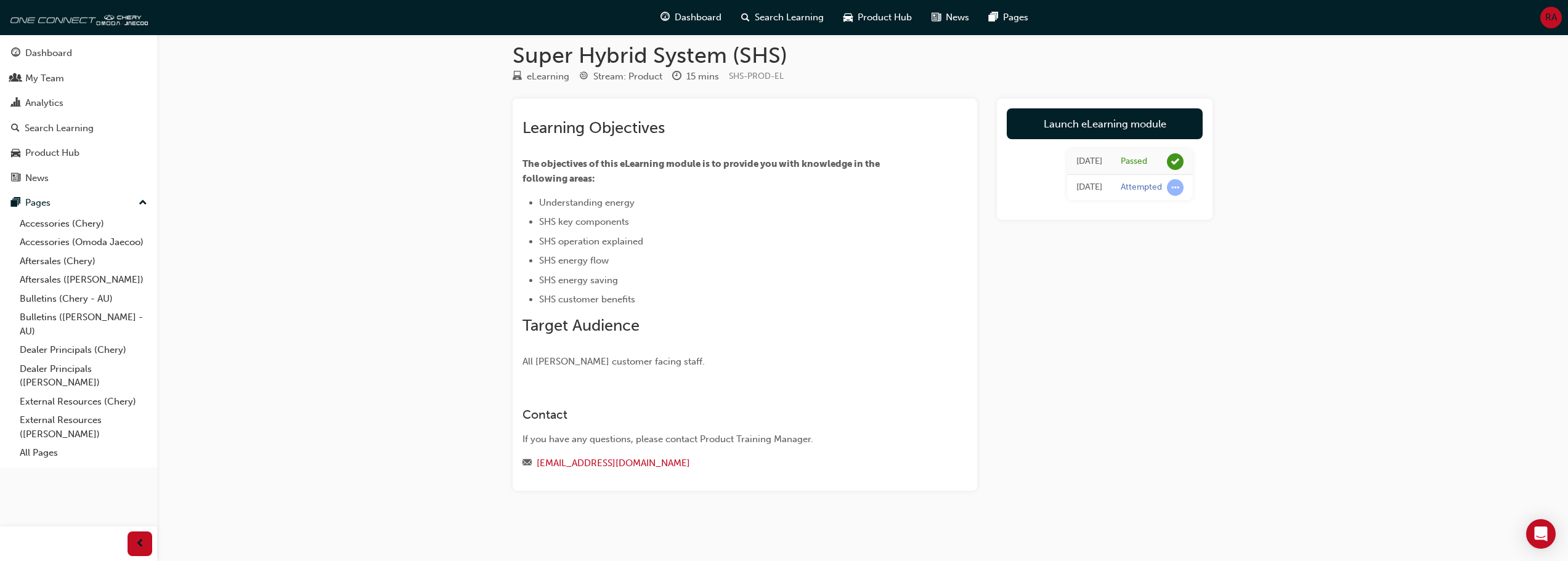
drag, startPoint x: 746, startPoint y: 68, endPoint x: 802, endPoint y: 69, distance: 56.0
click at [802, 69] on div "eLearning Stream: Product 15 mins SHS-PROD-EL" at bounding box center [862, 78] width 700 height 21
drag, startPoint x: 798, startPoint y: 75, endPoint x: 727, endPoint y: 80, distance: 71.2
click at [727, 80] on div "eLearning Stream: Product 15 mins SHS-PROD-EL" at bounding box center [862, 78] width 700 height 21
copy span "SHS-PROD-EL"
